Goal: Task Accomplishment & Management: Use online tool/utility

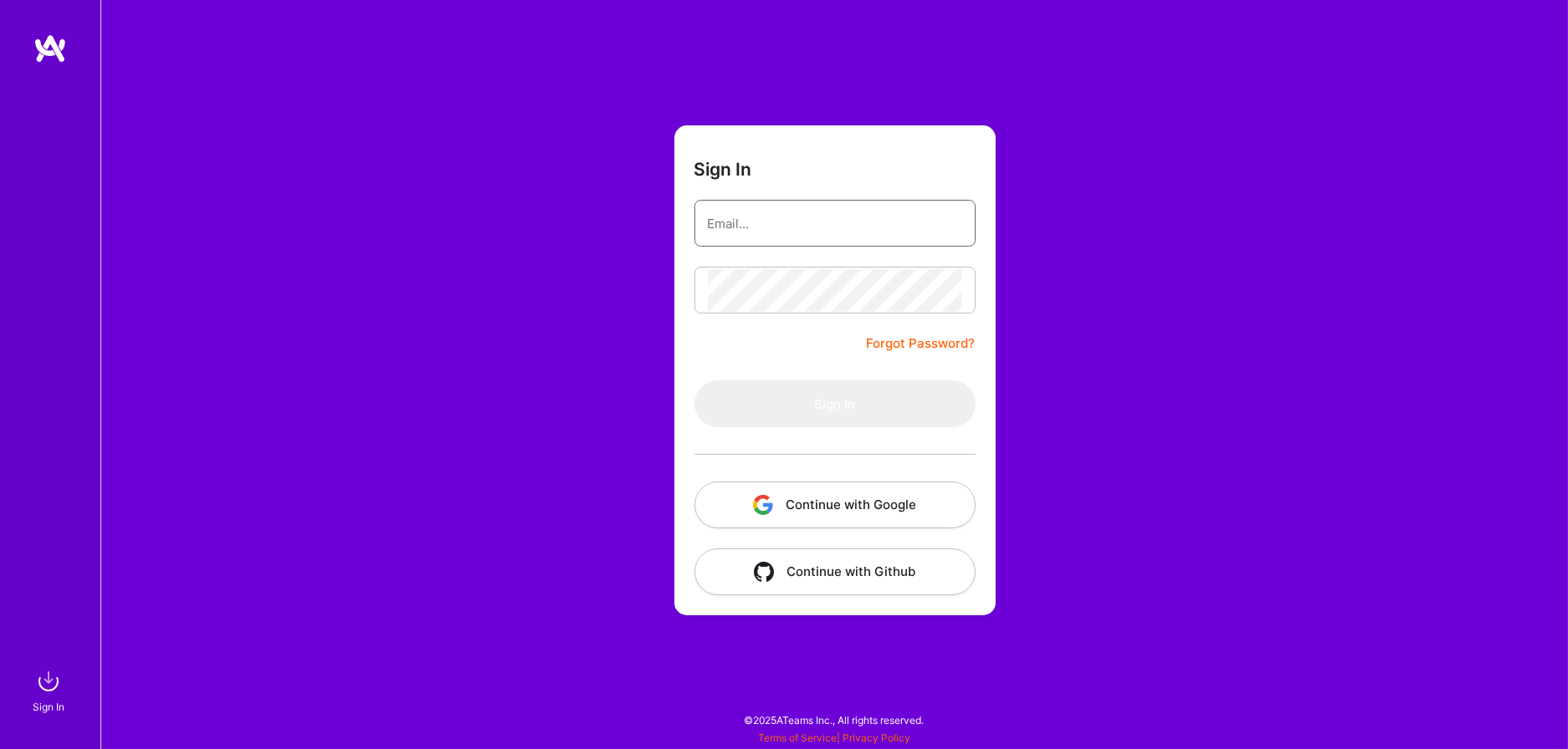
type input "[PERSON_NAME][EMAIL_ADDRESS][PERSON_NAME][DOMAIN_NAME]"
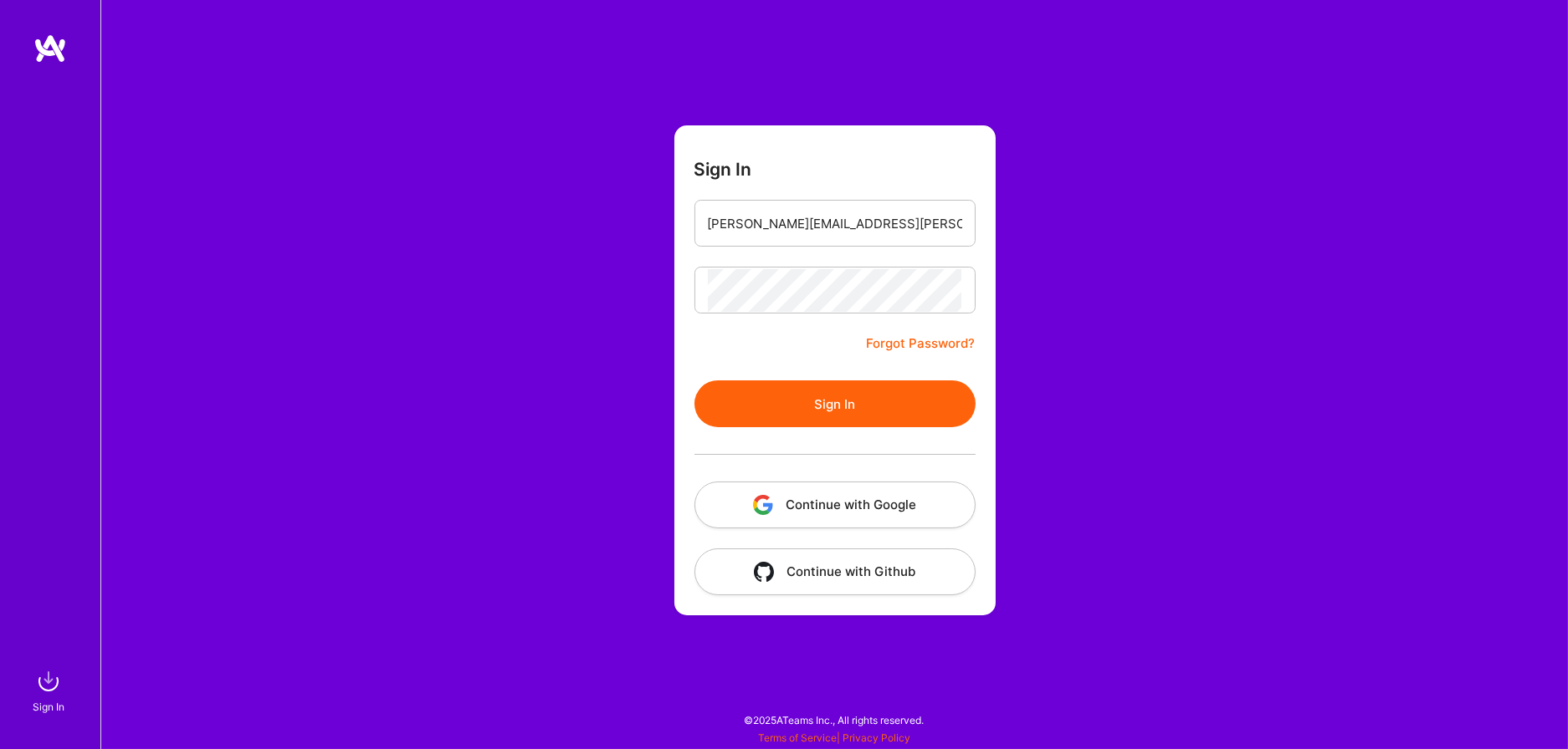
click at [773, 387] on button "Sign In" at bounding box center [834, 404] width 281 height 47
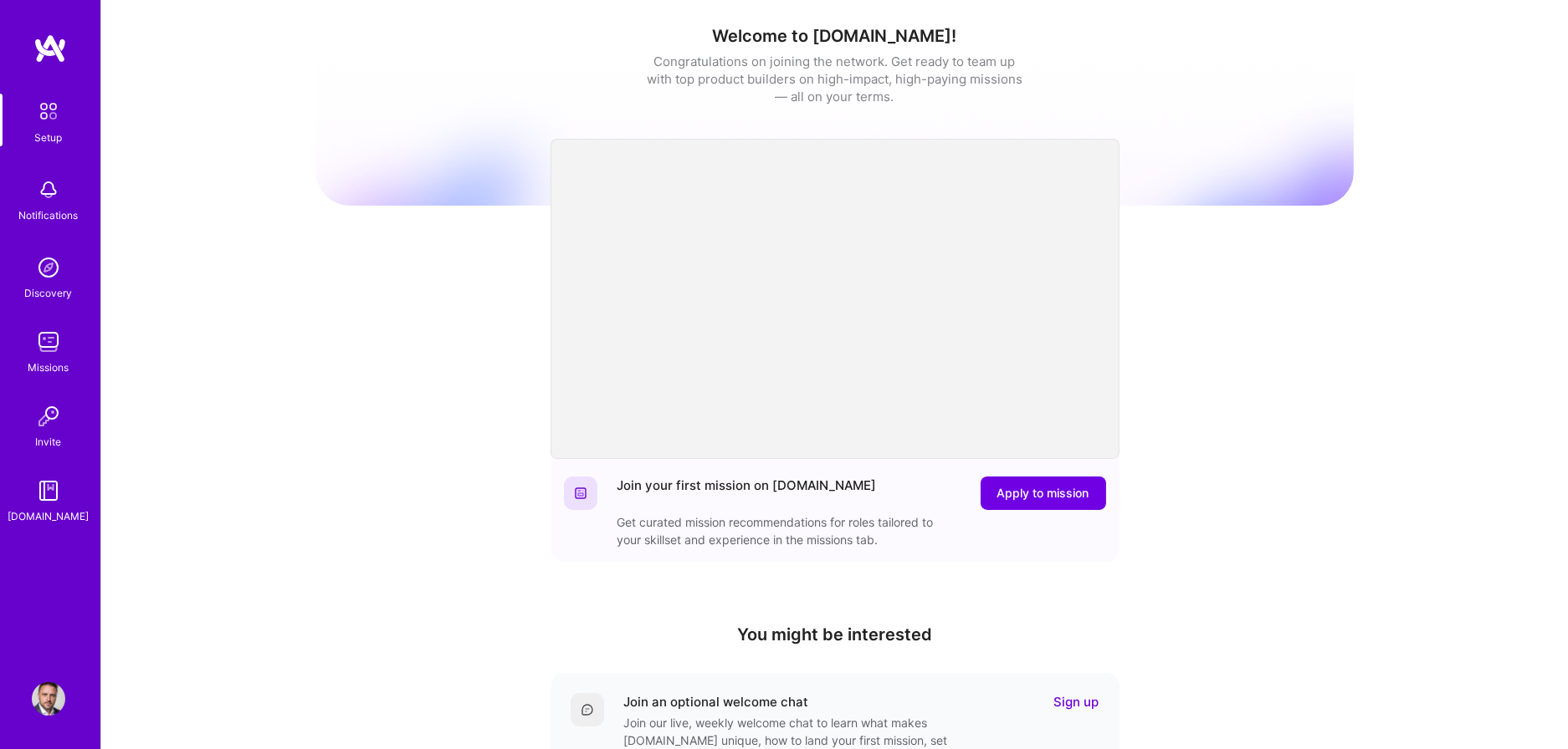
click at [53, 344] on img at bounding box center [48, 342] width 33 height 33
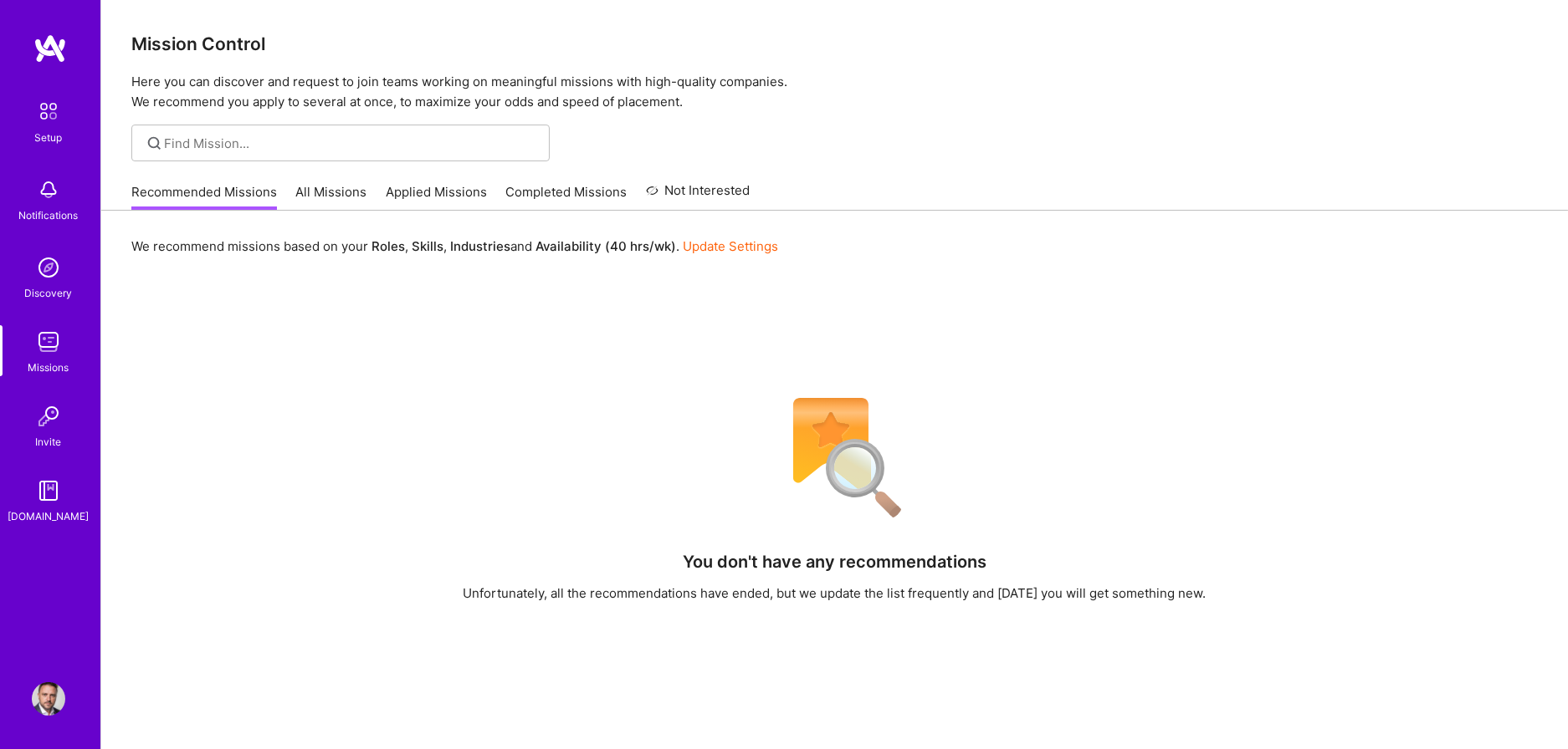
click at [336, 197] on link "All Missions" at bounding box center [332, 197] width 71 height 28
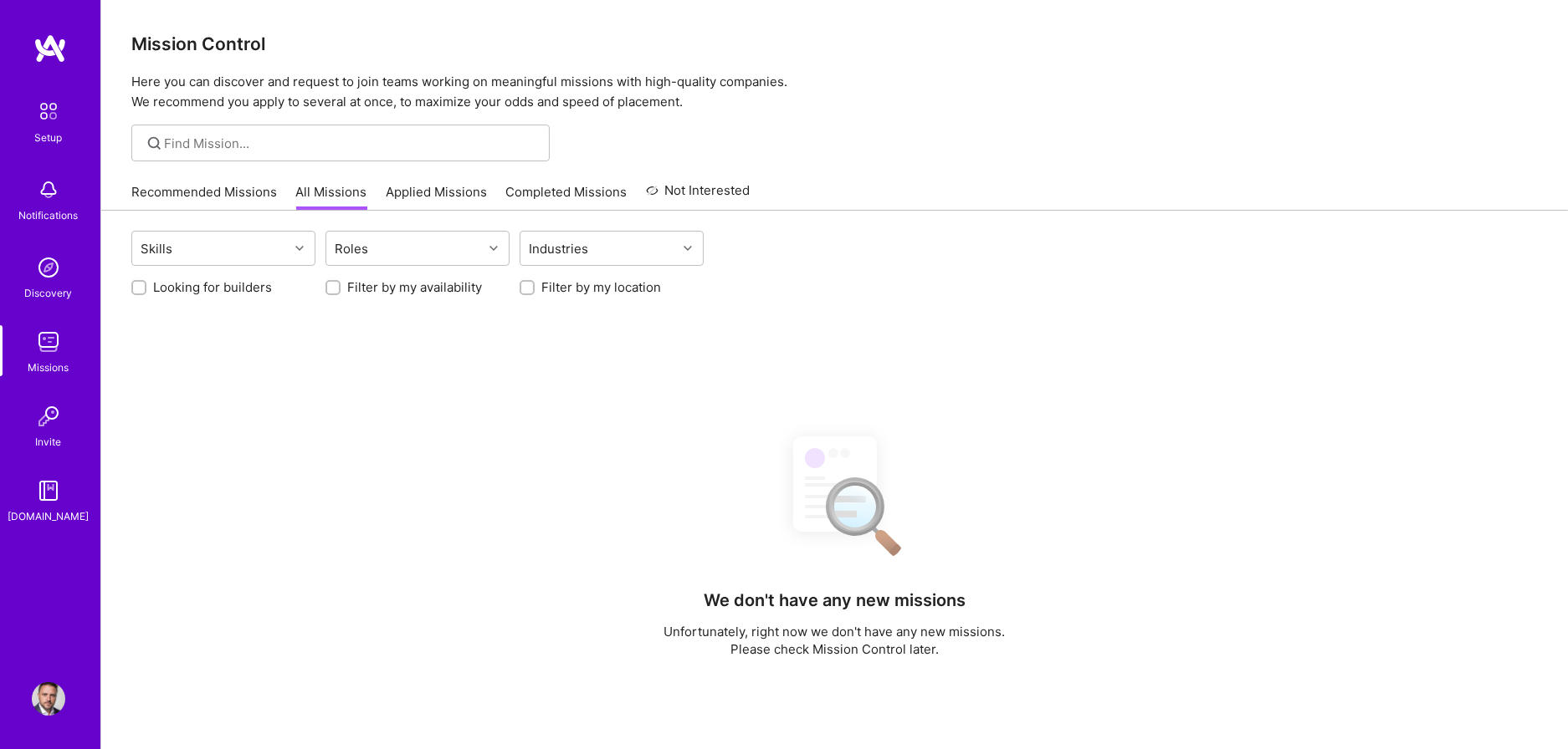
click at [427, 193] on link "Applied Missions" at bounding box center [437, 197] width 101 height 28
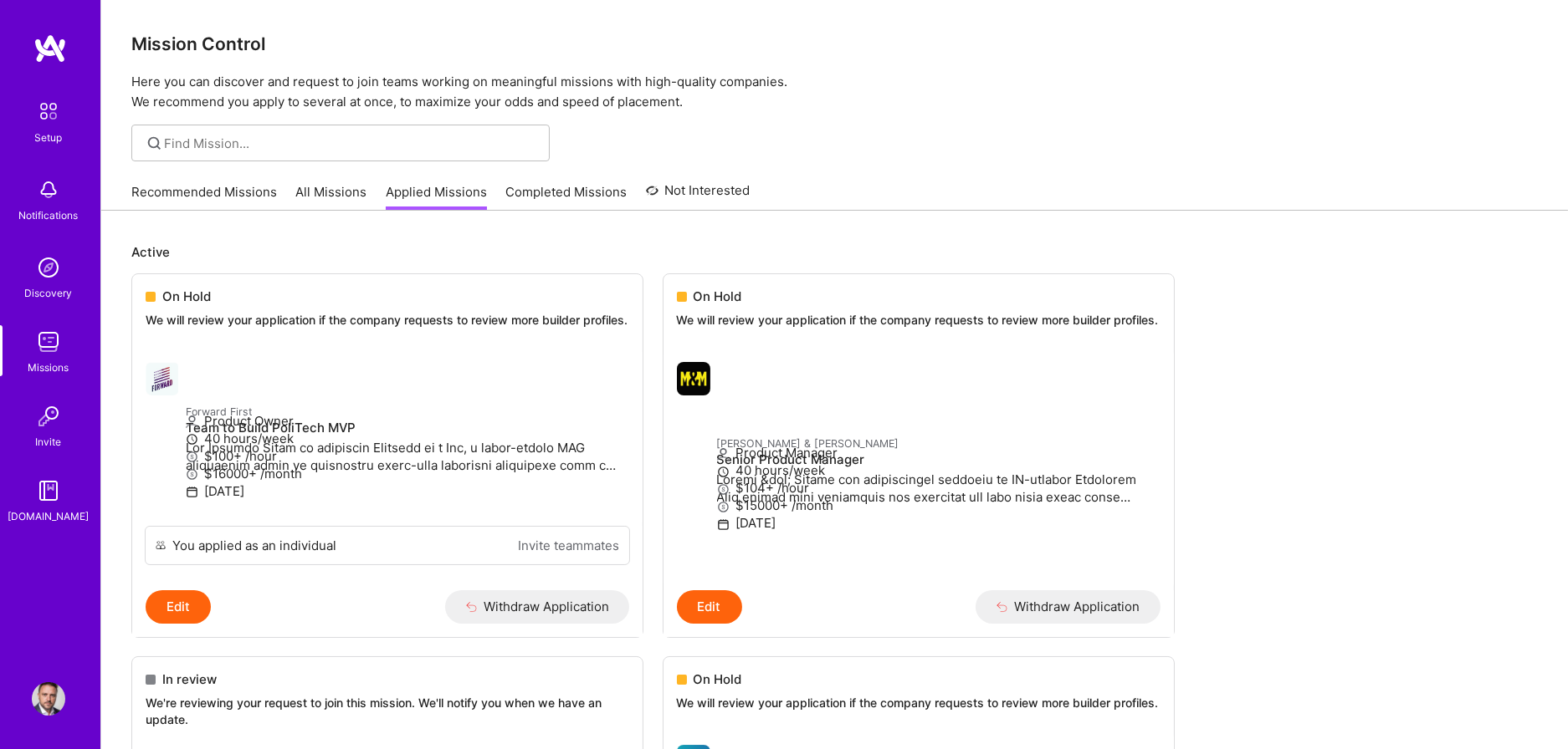
click at [335, 188] on link "All Missions" at bounding box center [332, 197] width 71 height 28
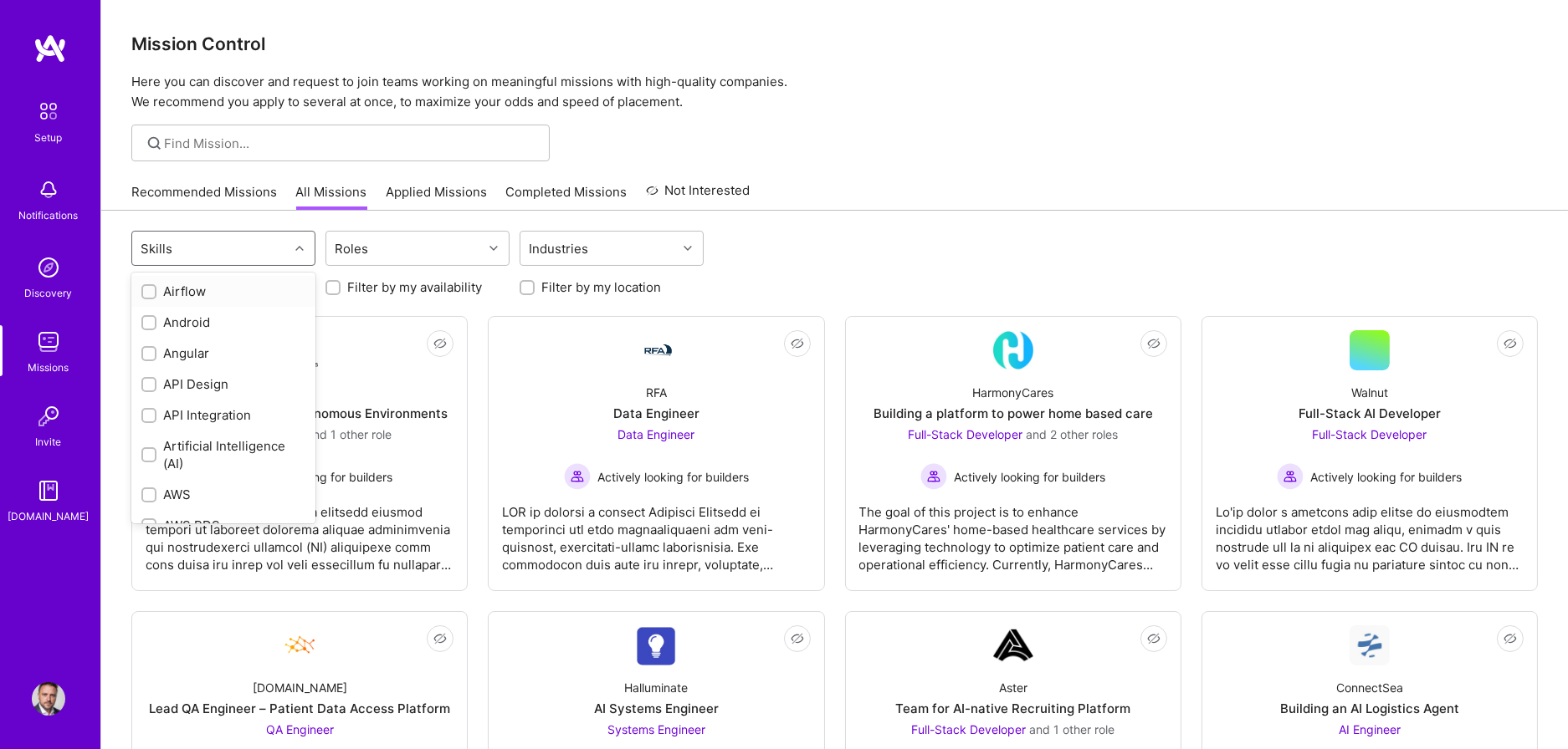
click at [246, 246] on div "Skills" at bounding box center [210, 248] width 156 height 33
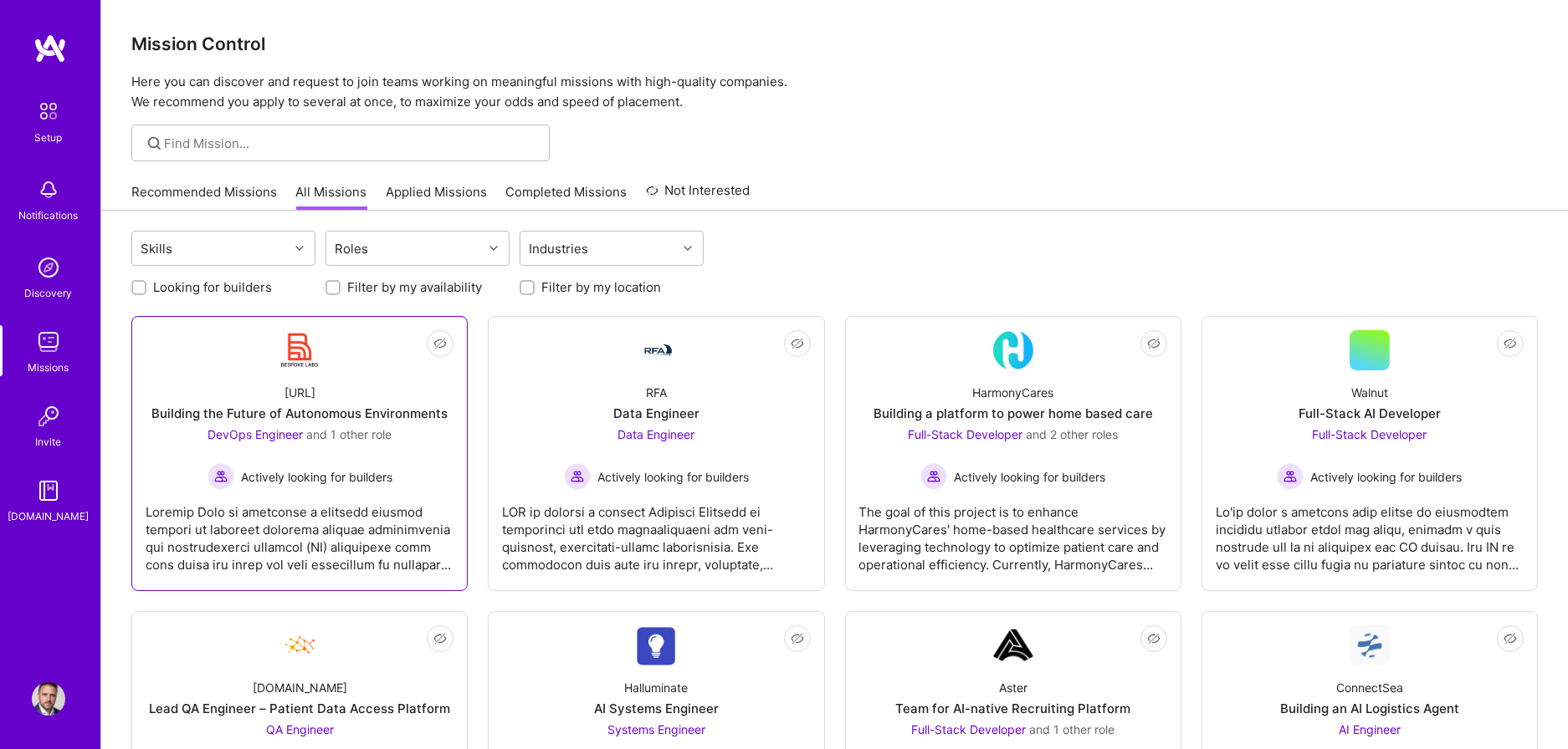
scroll to position [12, 0]
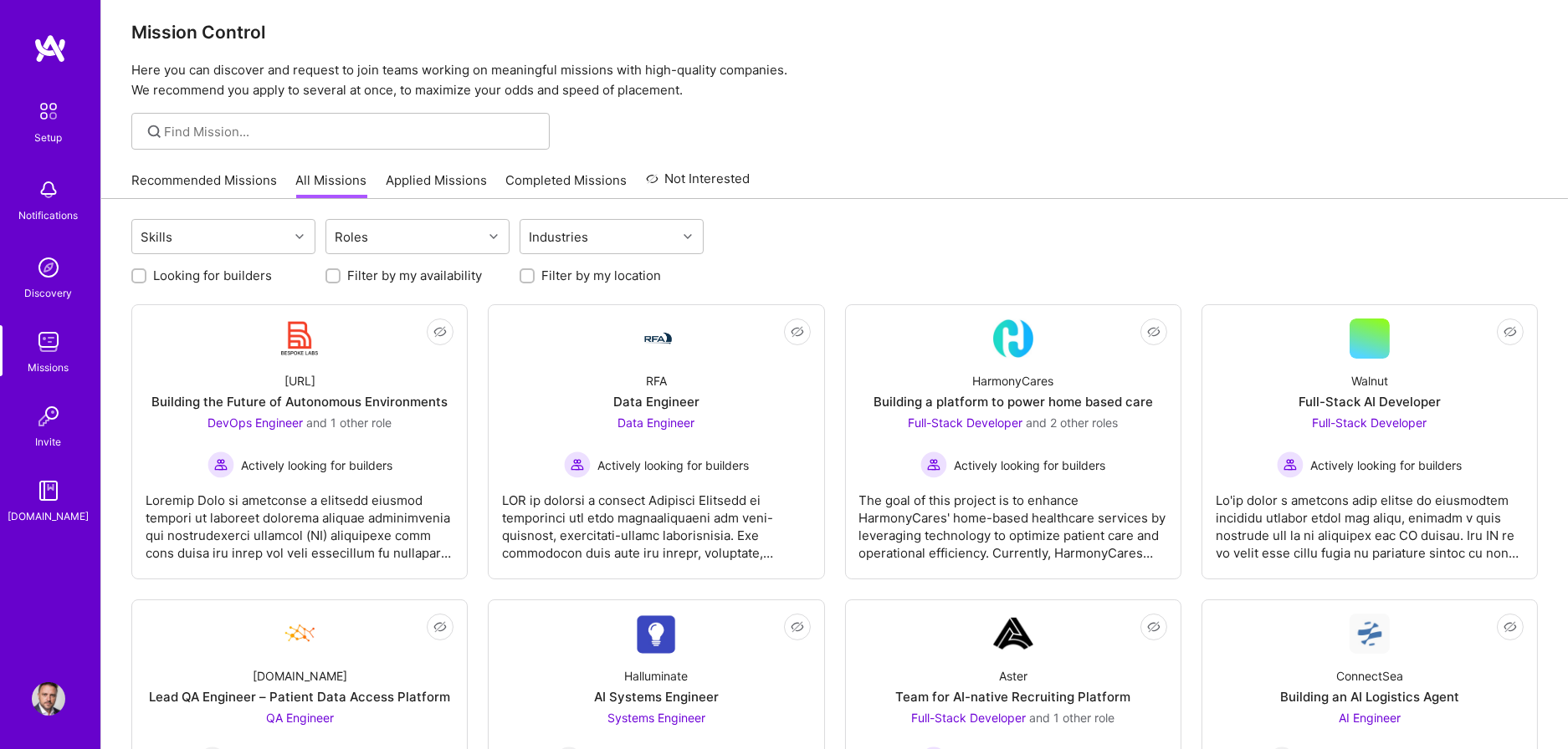
click at [141, 271] on input "Looking for builders" at bounding box center [140, 276] width 12 height 12
checkbox input "true"
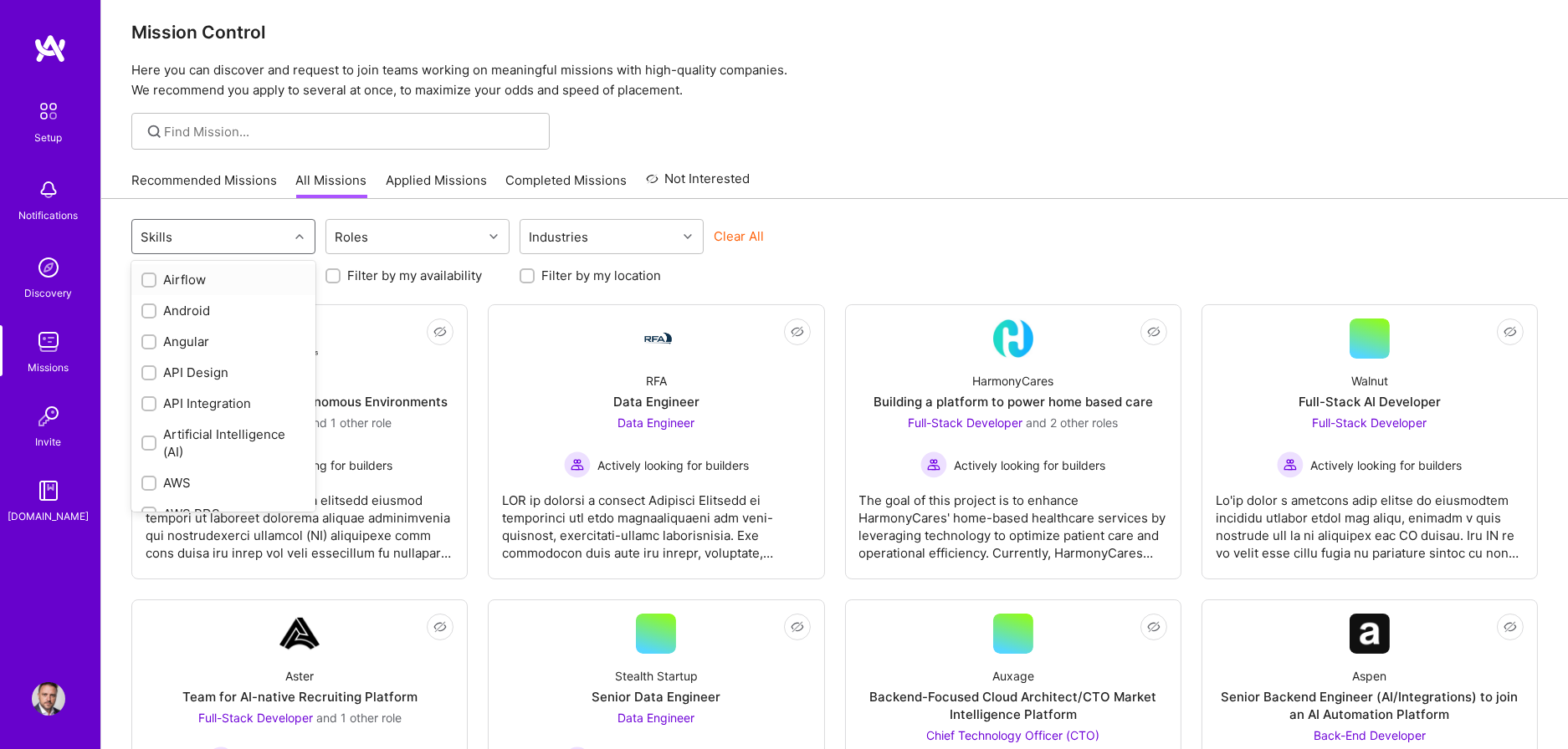
click at [295, 230] on div at bounding box center [301, 237] width 26 height 22
click at [148, 391] on input "checkbox" at bounding box center [150, 397] width 12 height 12
checkbox input "true"
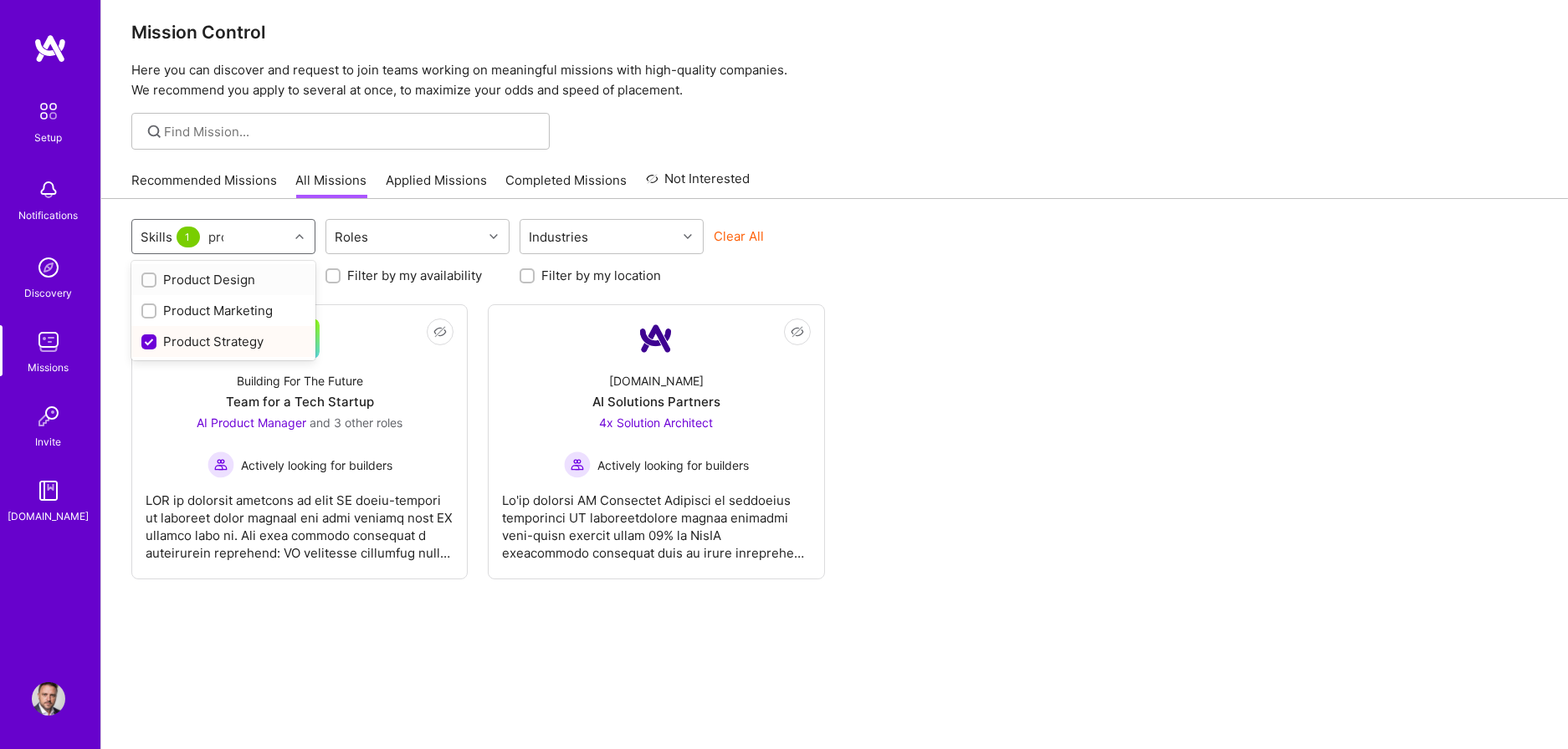
scroll to position [0, 0]
type input "produ"
click at [846, 263] on div "Looking for builders Filter by my availability Filter by my location" at bounding box center [834, 271] width 1406 height 26
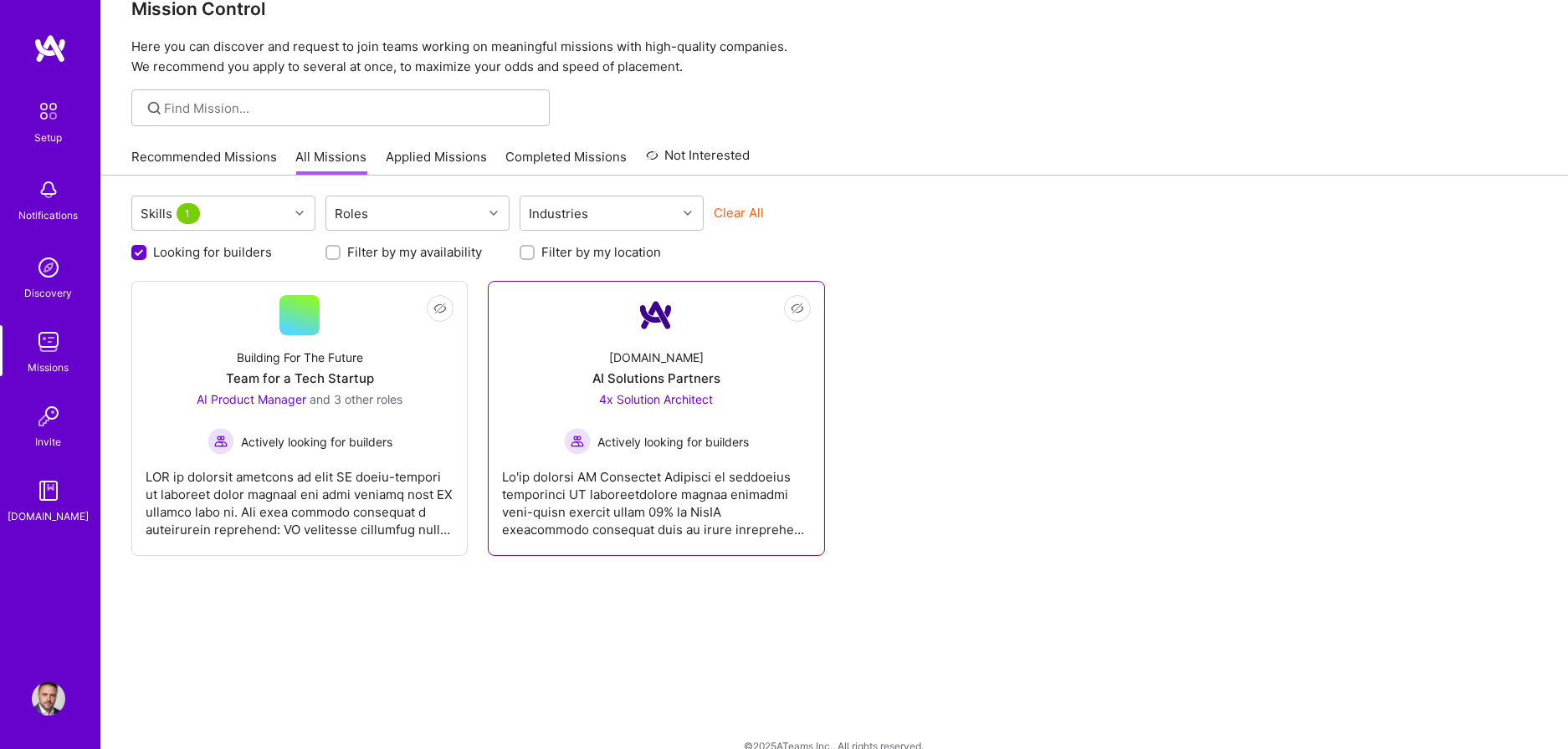
scroll to position [38, 0]
click at [549, 486] on div at bounding box center [655, 494] width 308 height 84
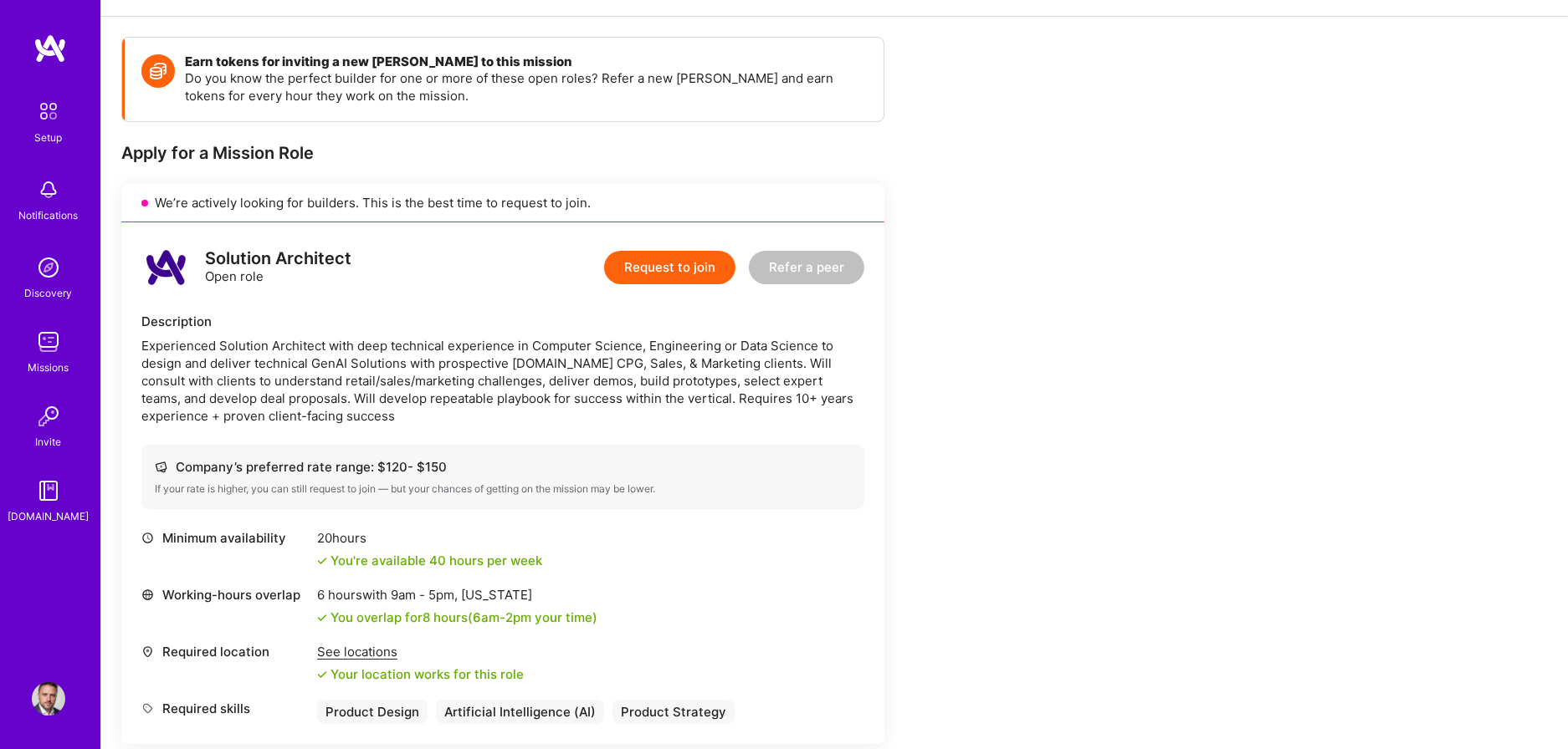
scroll to position [215, 0]
